Goal: Task Accomplishment & Management: Manage account settings

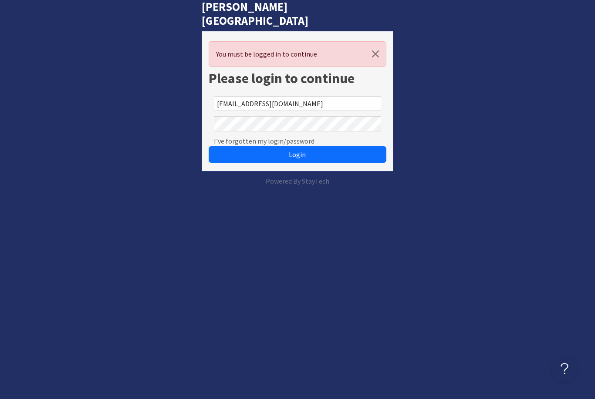
click at [297, 146] on button "Login" at bounding box center [297, 154] width 177 height 17
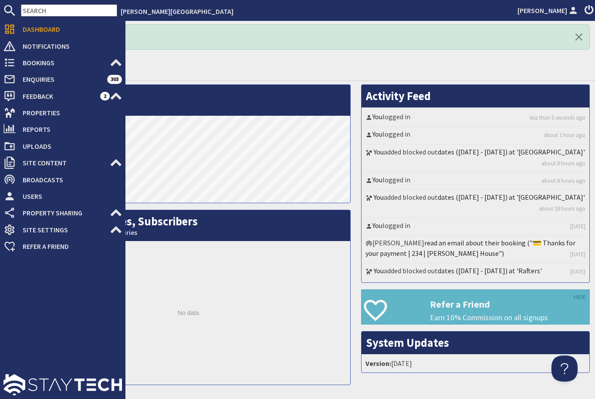
click at [13, 115] on icon at bounding box center [9, 113] width 12 height 12
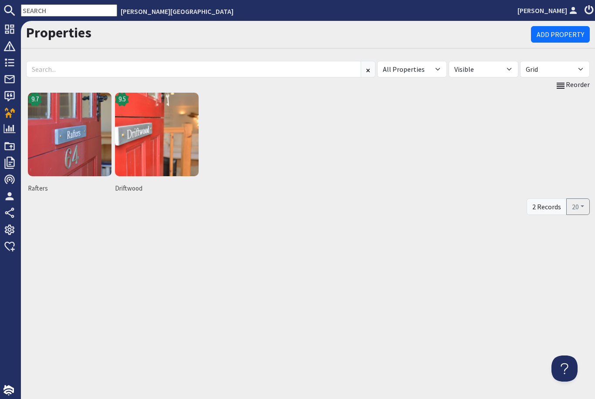
click at [75, 146] on img at bounding box center [70, 135] width 84 height 84
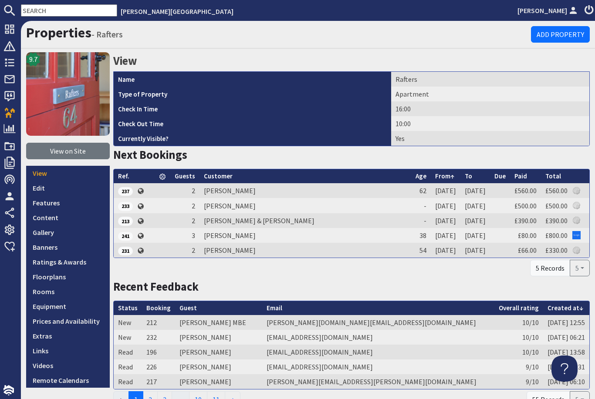
click at [79, 322] on link "Prices and Availability" at bounding box center [68, 321] width 84 height 15
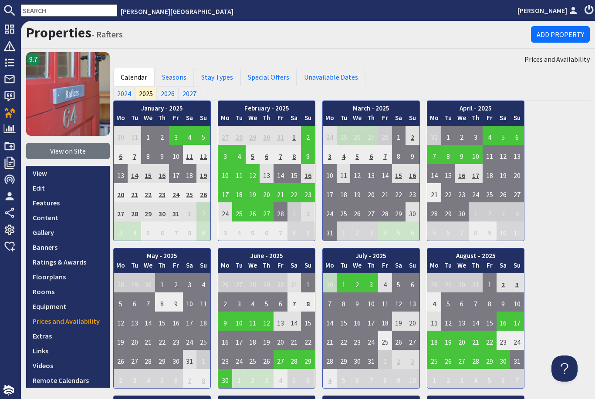
click at [192, 96] on link "2027" at bounding box center [190, 93] width 22 height 14
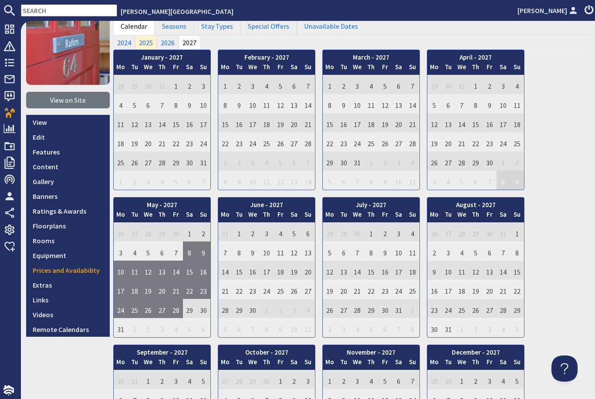
scroll to position [47, 0]
